Goal: Task Accomplishment & Management: Use online tool/utility

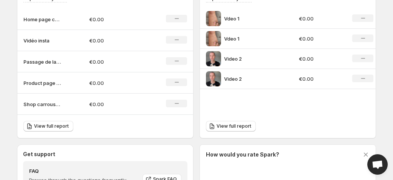
scroll to position [280, 0]
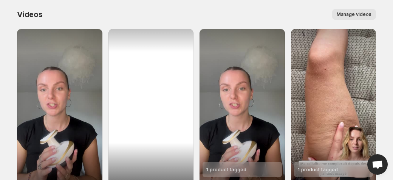
scroll to position [55, 0]
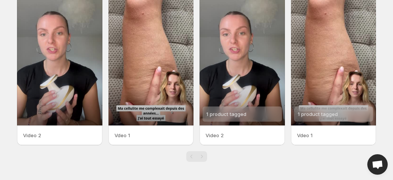
click at [204, 159] on div "Pagination" at bounding box center [202, 156] width 11 height 11
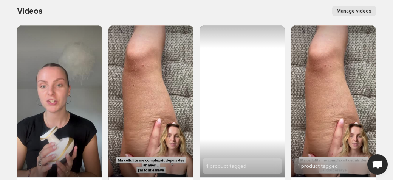
scroll to position [0, 0]
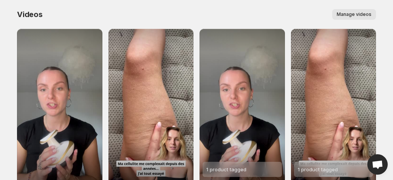
click at [360, 12] on span "Manage videos" at bounding box center [354, 14] width 35 height 6
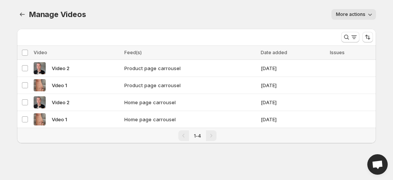
click at [132, 19] on div "More actions" at bounding box center [235, 14] width 281 height 11
click at [363, 15] on span "More actions" at bounding box center [350, 14] width 29 height 6
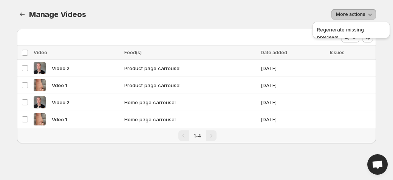
click at [252, 32] on div "More views" at bounding box center [176, 36] width 318 height 14
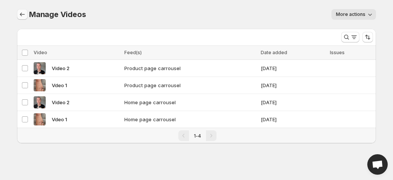
click at [21, 14] on icon "Manage Videos" at bounding box center [23, 15] width 8 height 8
